Goal: Find specific page/section: Find specific page/section

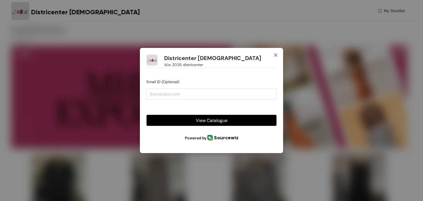
click at [275, 55] on icon "close" at bounding box center [275, 55] width 4 height 4
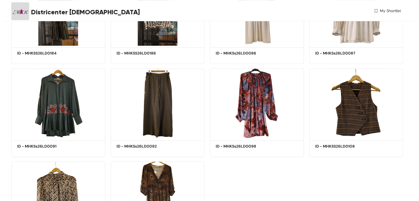
scroll to position [455, 0]
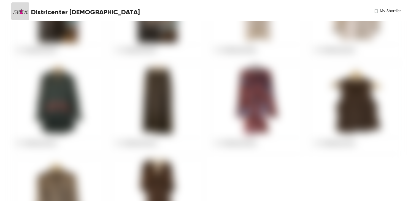
scroll to position [485, 0]
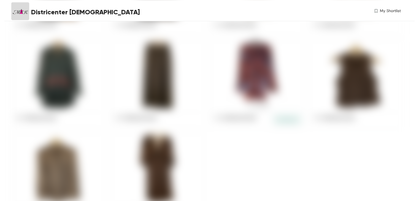
click at [218, 48] on img at bounding box center [257, 75] width 94 height 71
click at [268, 66] on img at bounding box center [257, 75] width 94 height 71
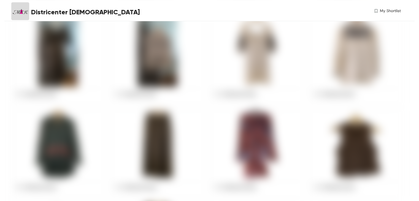
scroll to position [18, 0]
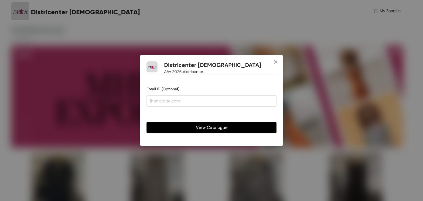
click at [279, 63] on span "Close" at bounding box center [275, 62] width 15 height 15
click at [275, 61] on icon "close" at bounding box center [275, 62] width 4 height 4
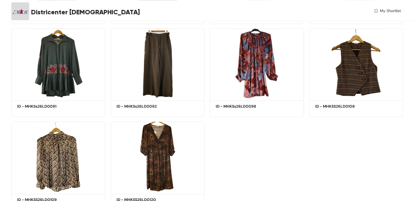
scroll to position [525, 0]
